Goal: Information Seeking & Learning: Understand process/instructions

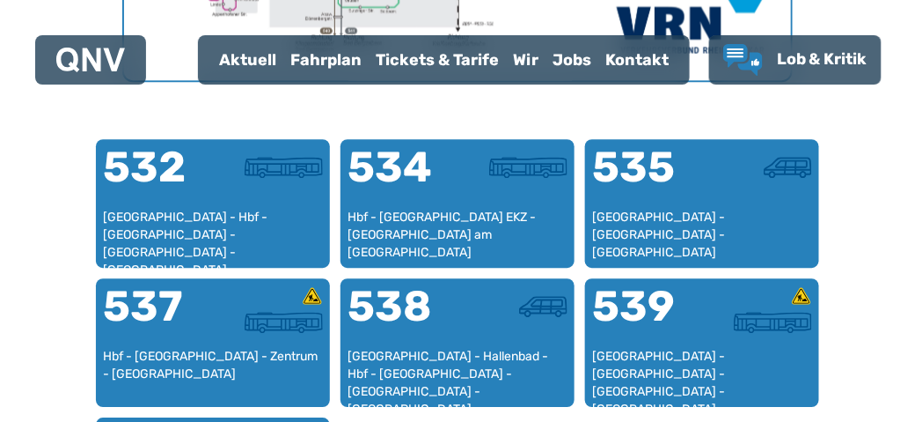
scroll to position [1070, 0]
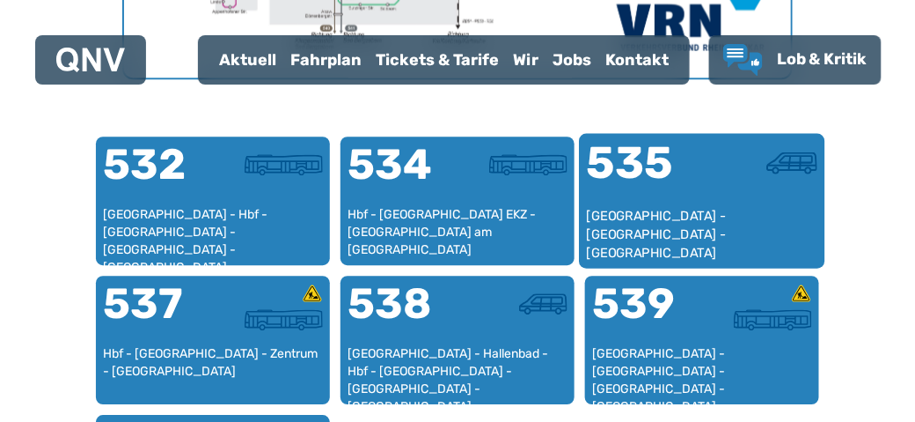
click at [723, 218] on div "[GEOGRAPHIC_DATA] - [GEOGRAPHIC_DATA] - [GEOGRAPHIC_DATA]" at bounding box center [702, 234] width 231 height 54
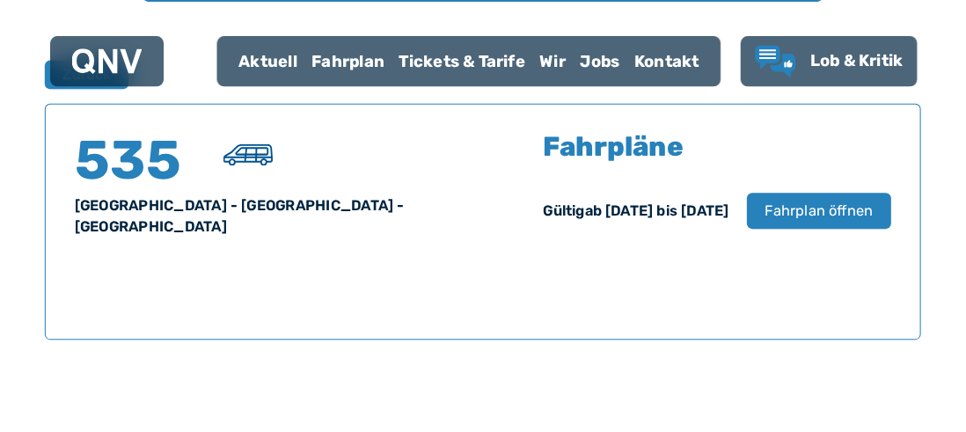
scroll to position [1159, 0]
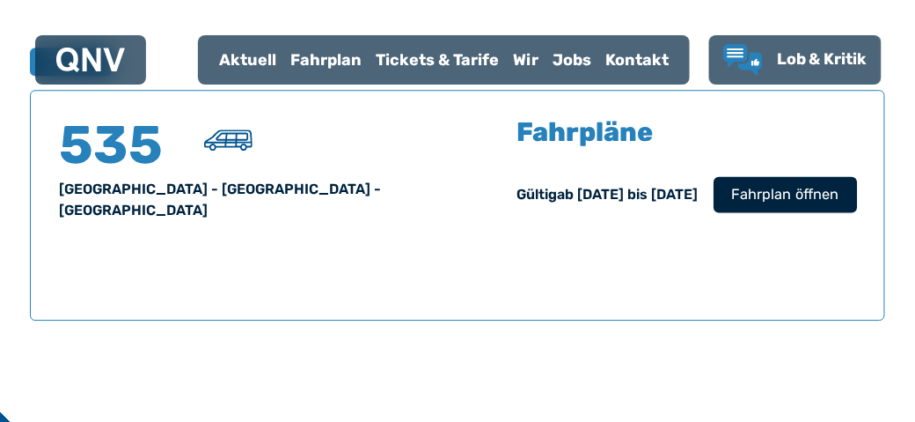
click at [733, 202] on button "Fahrplan öffnen" at bounding box center [785, 194] width 143 height 36
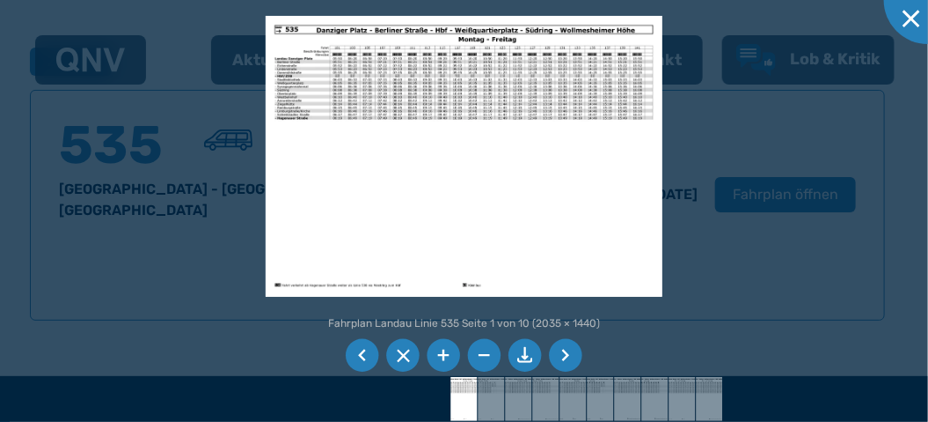
click at [588, 146] on img at bounding box center [465, 157] width 398 height 282
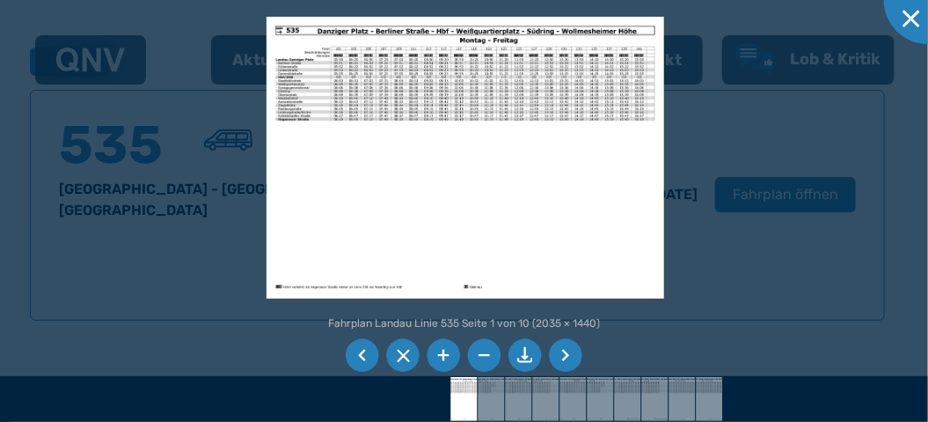
click at [563, 251] on img at bounding box center [466, 158] width 398 height 282
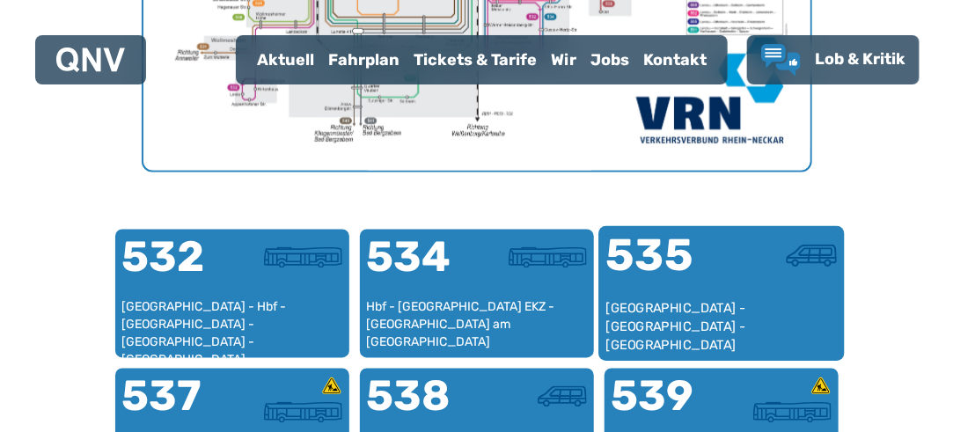
scroll to position [982, 0]
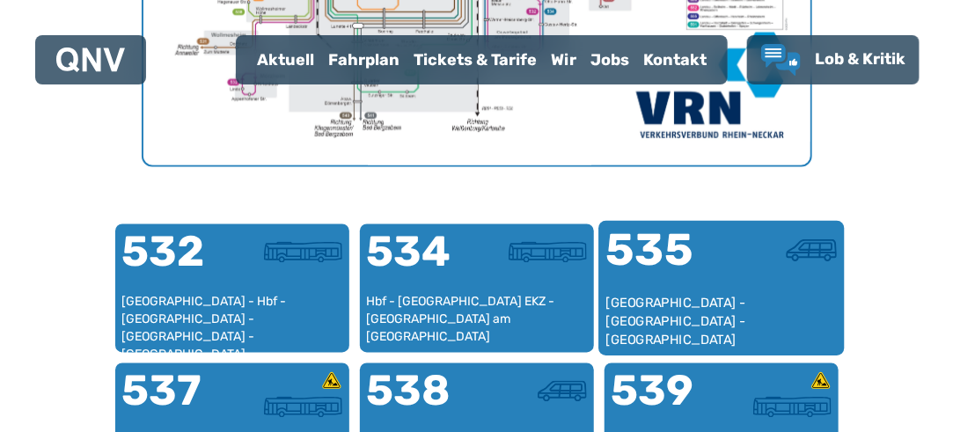
click at [653, 312] on div "[GEOGRAPHIC_DATA] - [GEOGRAPHIC_DATA] - [GEOGRAPHIC_DATA]" at bounding box center [720, 322] width 231 height 54
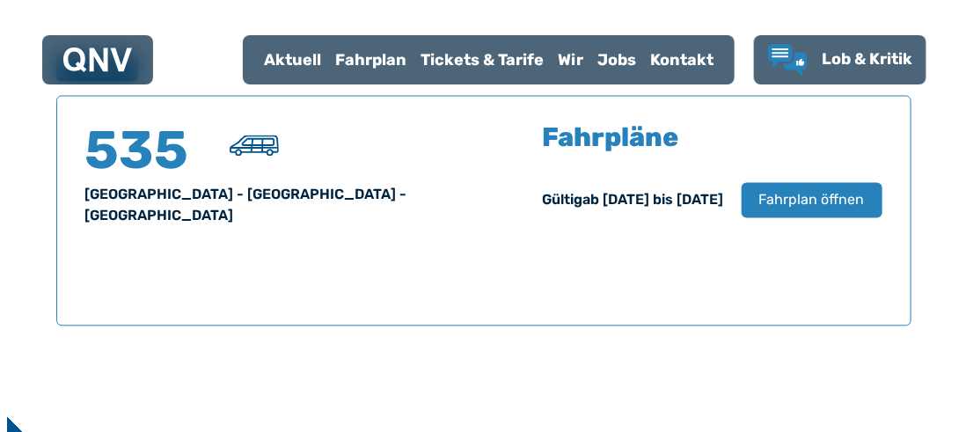
scroll to position [1159, 0]
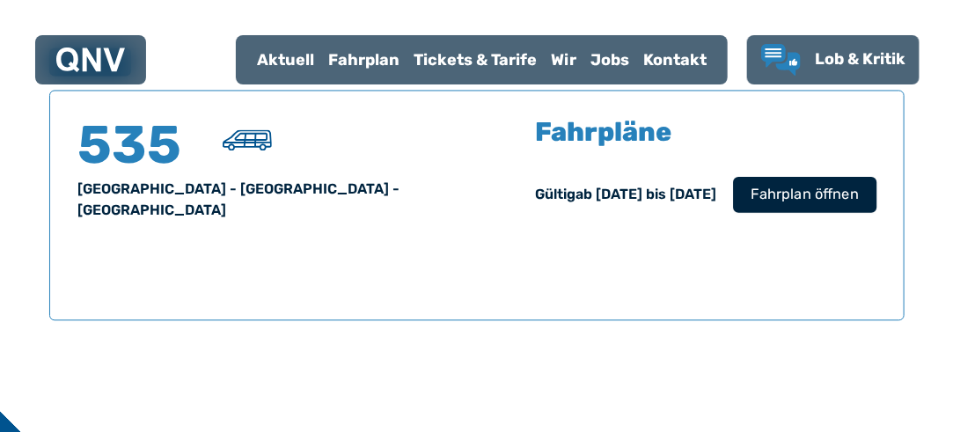
click at [785, 189] on span "Fahrplan öffnen" at bounding box center [804, 194] width 107 height 21
